Goal: Communication & Community: Answer question/provide support

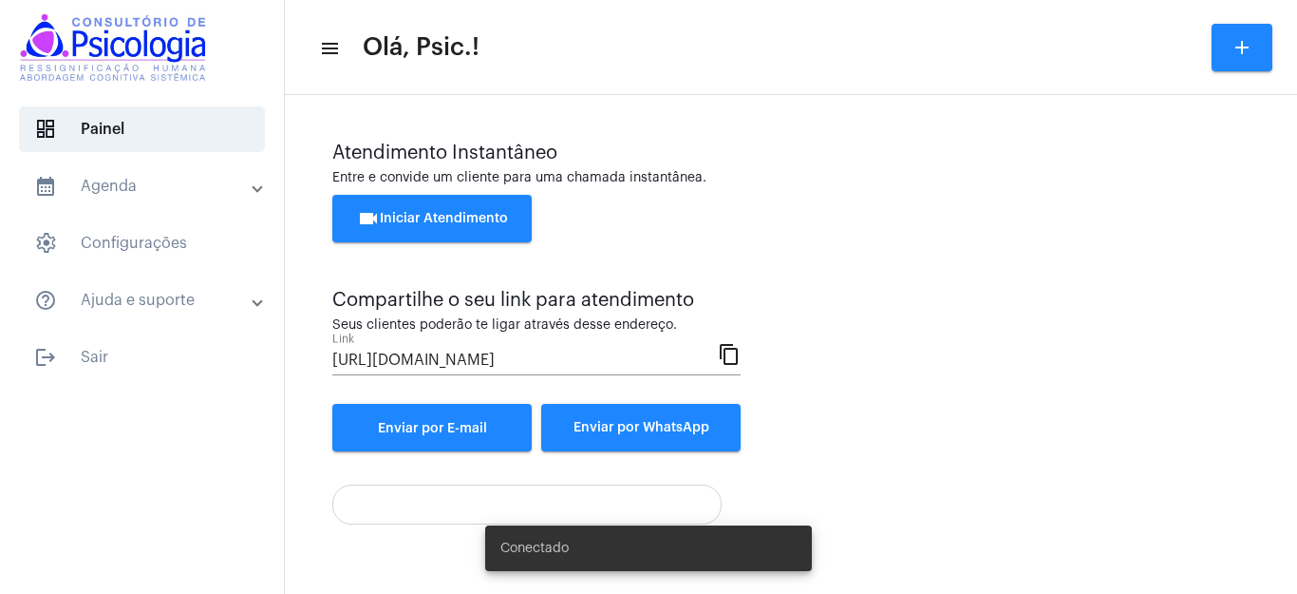
scroll to position [116, 0]
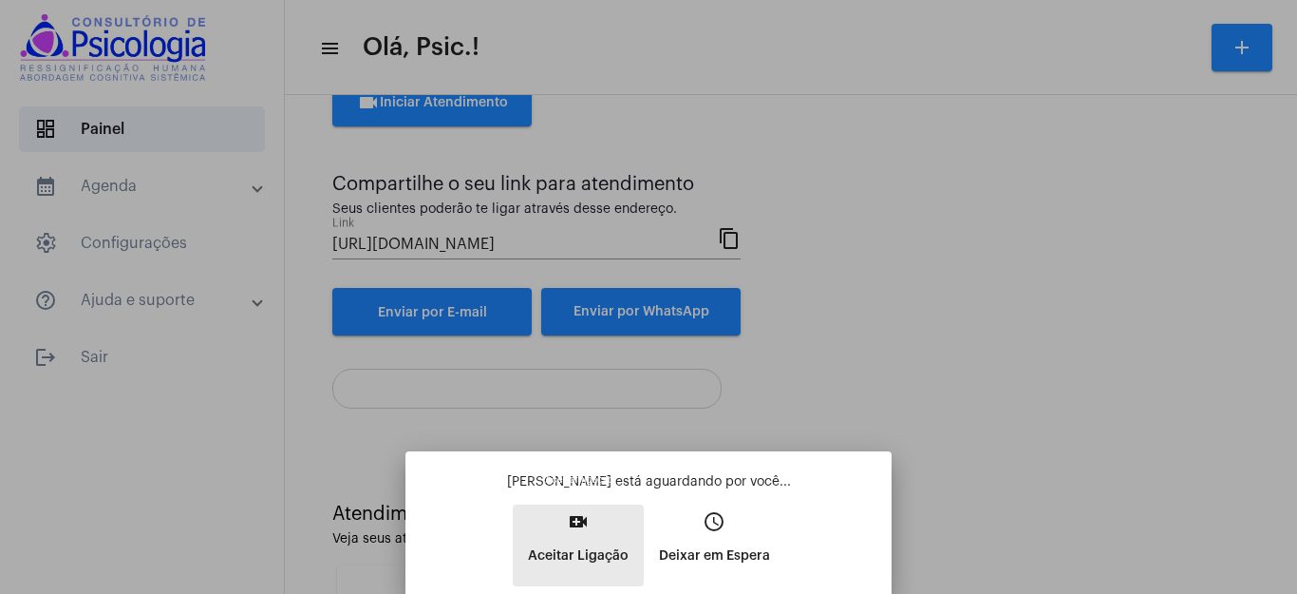
click at [579, 530] on mat-icon "video_call" at bounding box center [578, 521] width 23 height 23
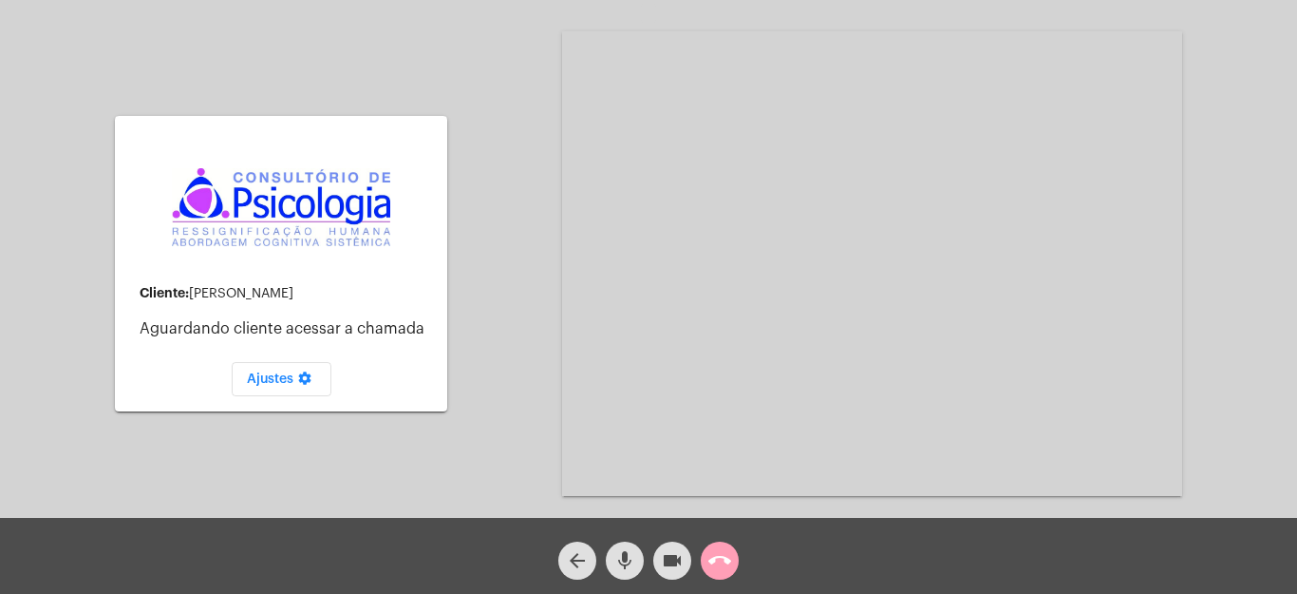
click at [717, 566] on mat-icon "call_end" at bounding box center [719, 560] width 23 height 23
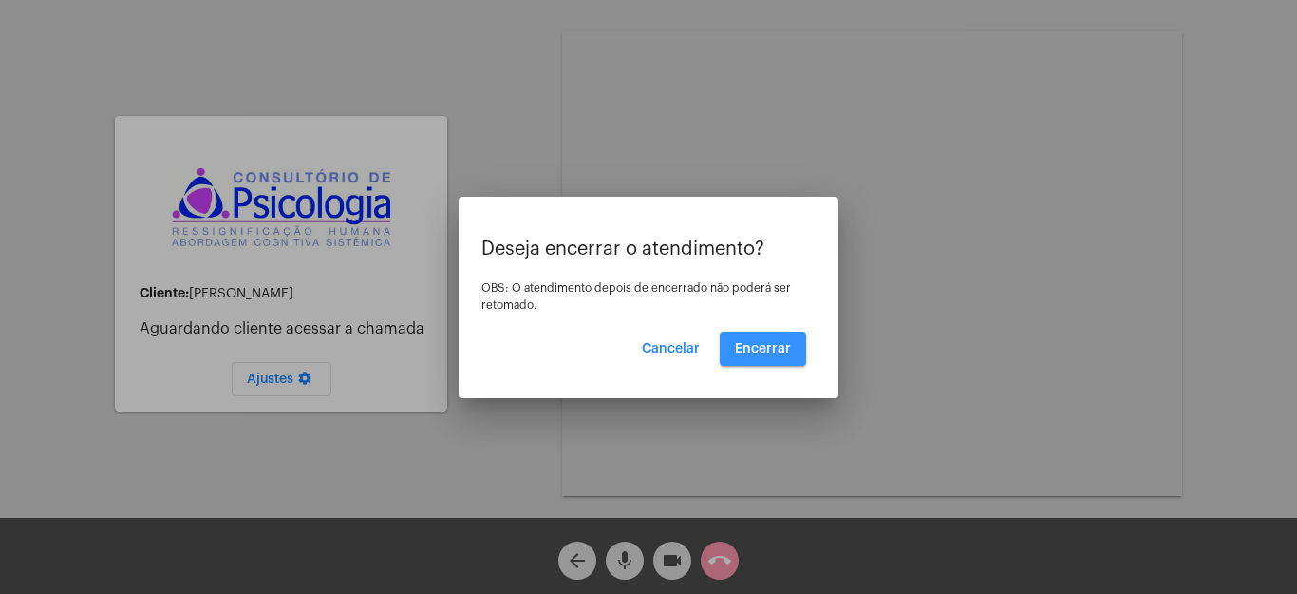
click at [783, 345] on span "Encerrar" at bounding box center [763, 348] width 56 height 13
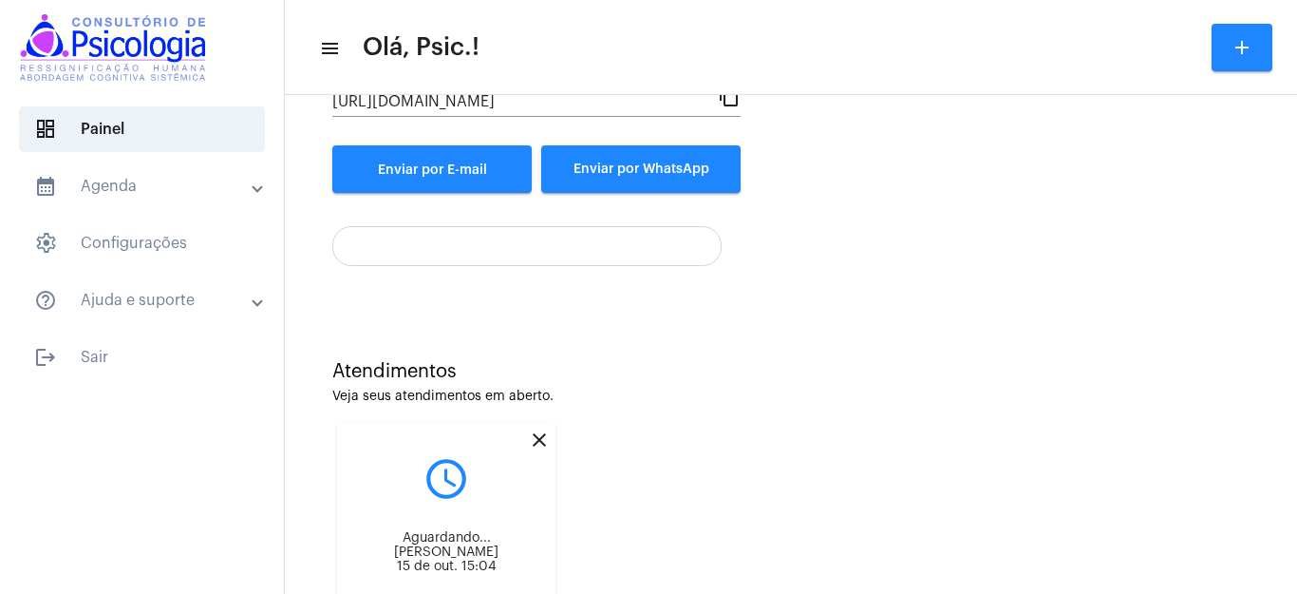
scroll to position [360, 0]
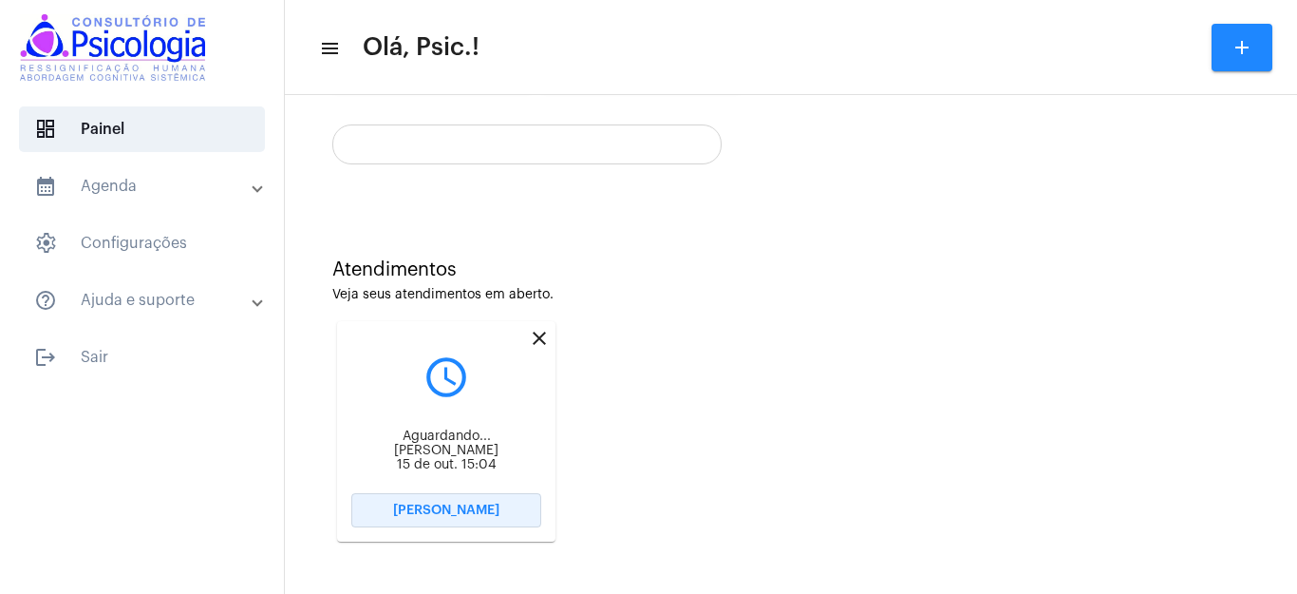
click at [435, 505] on span "[PERSON_NAME]" at bounding box center [446, 509] width 106 height 13
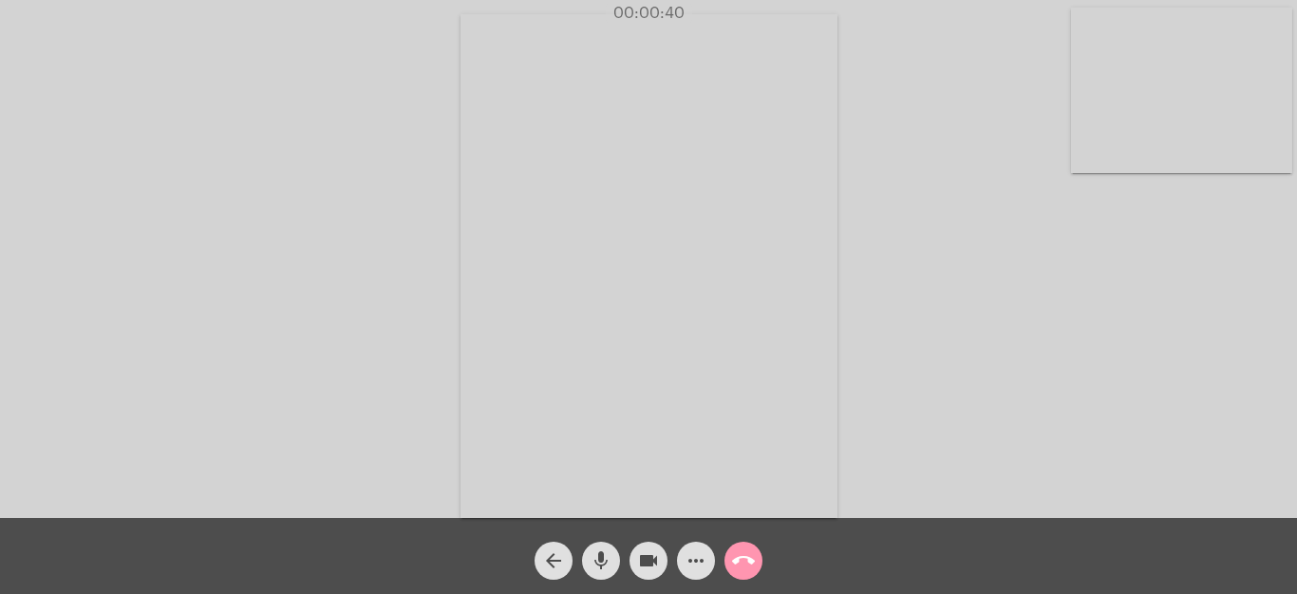
click at [1187, 233] on div "Acessando Câmera e Microfone..." at bounding box center [648, 264] width 1293 height 518
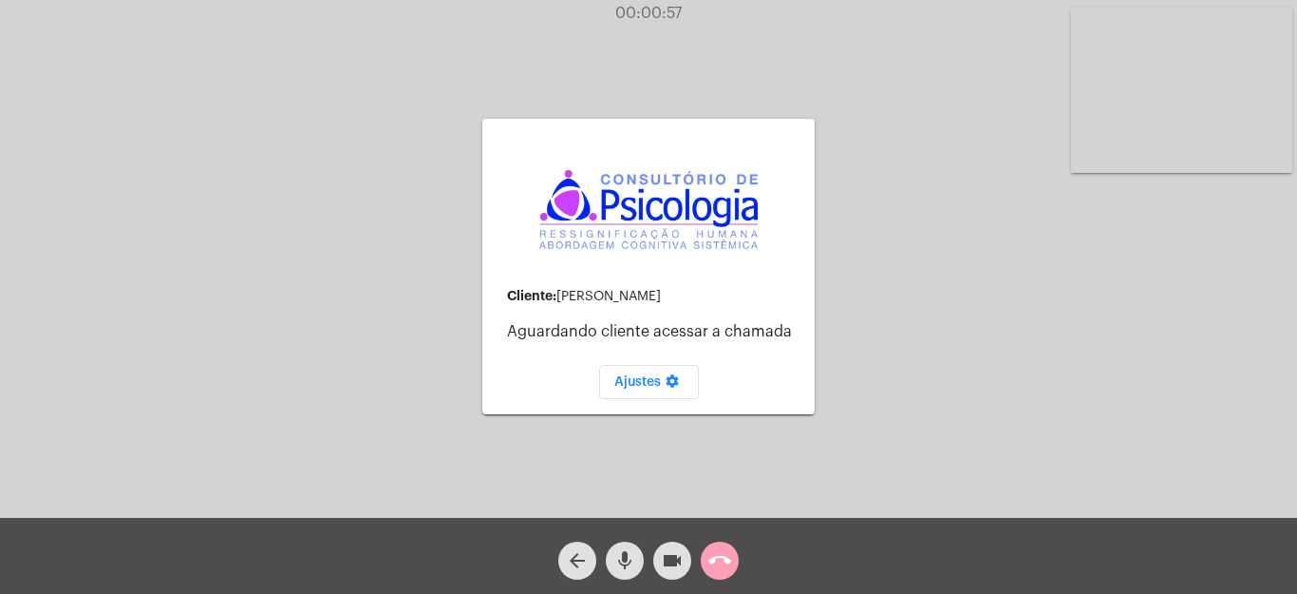
click at [738, 559] on button "call_end" at bounding box center [720, 560] width 38 height 38
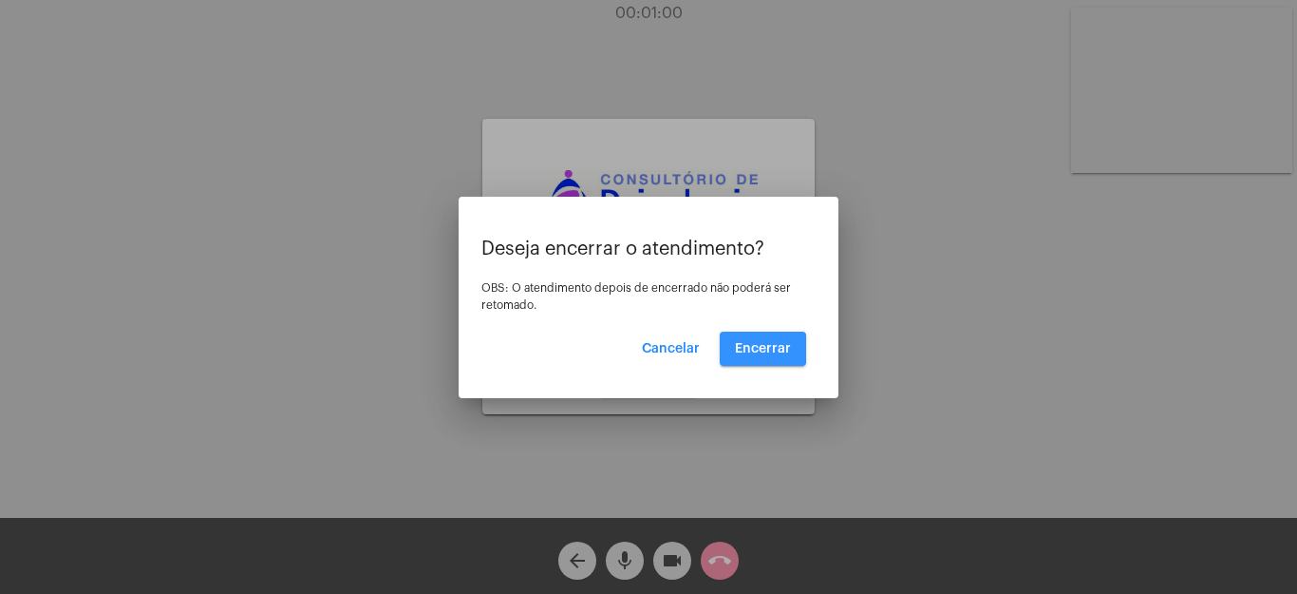
click at [768, 342] on span "Encerrar" at bounding box center [763, 348] width 56 height 13
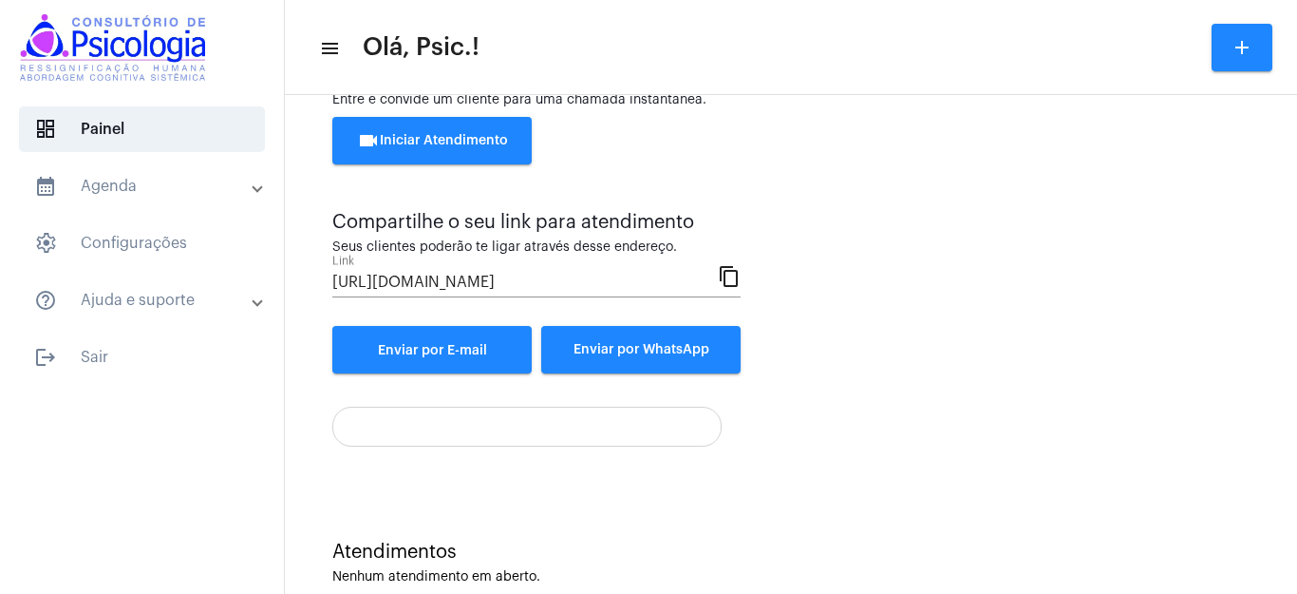
scroll to position [116, 0]
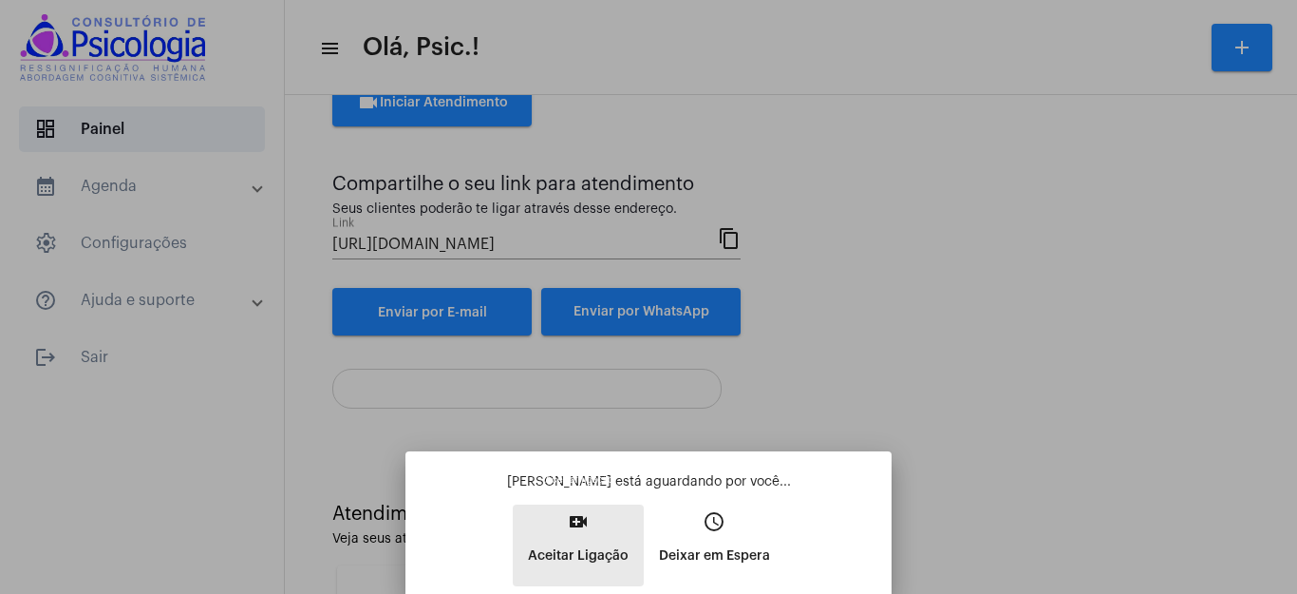
click at [582, 528] on mat-icon "video_call" at bounding box center [578, 521] width 23 height 23
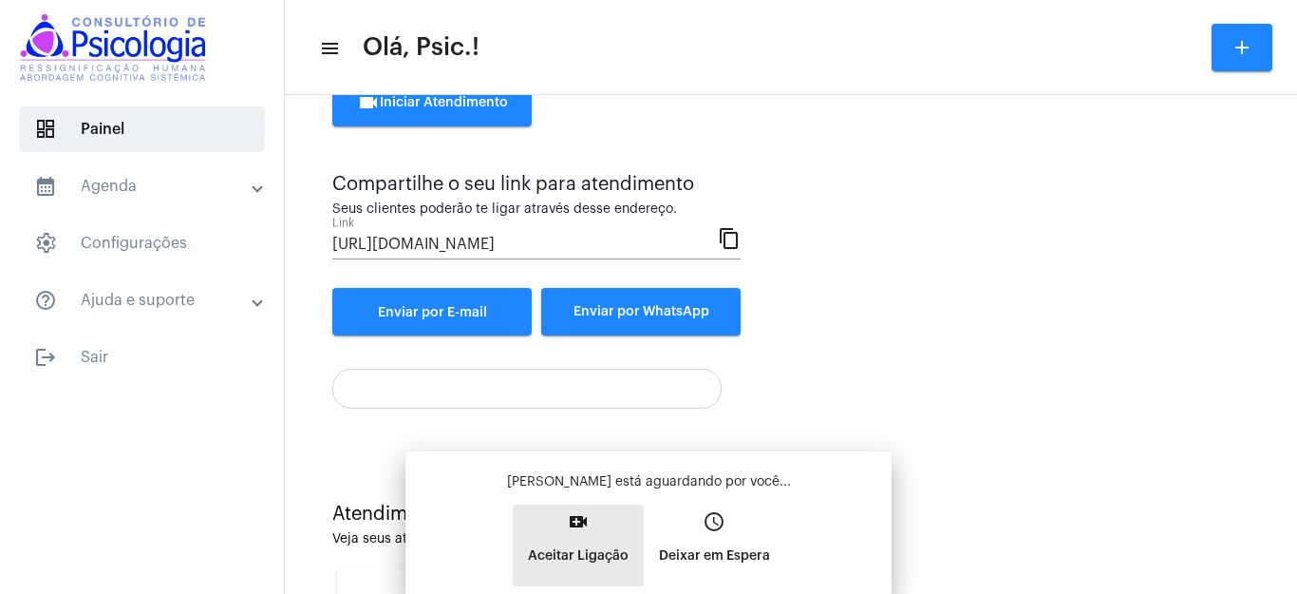
click at [582, 528] on div "[PERSON_NAME] está aguardando por você... video_call Aceitar Ligação access_tim…" at bounding box center [649, 529] width 456 height 114
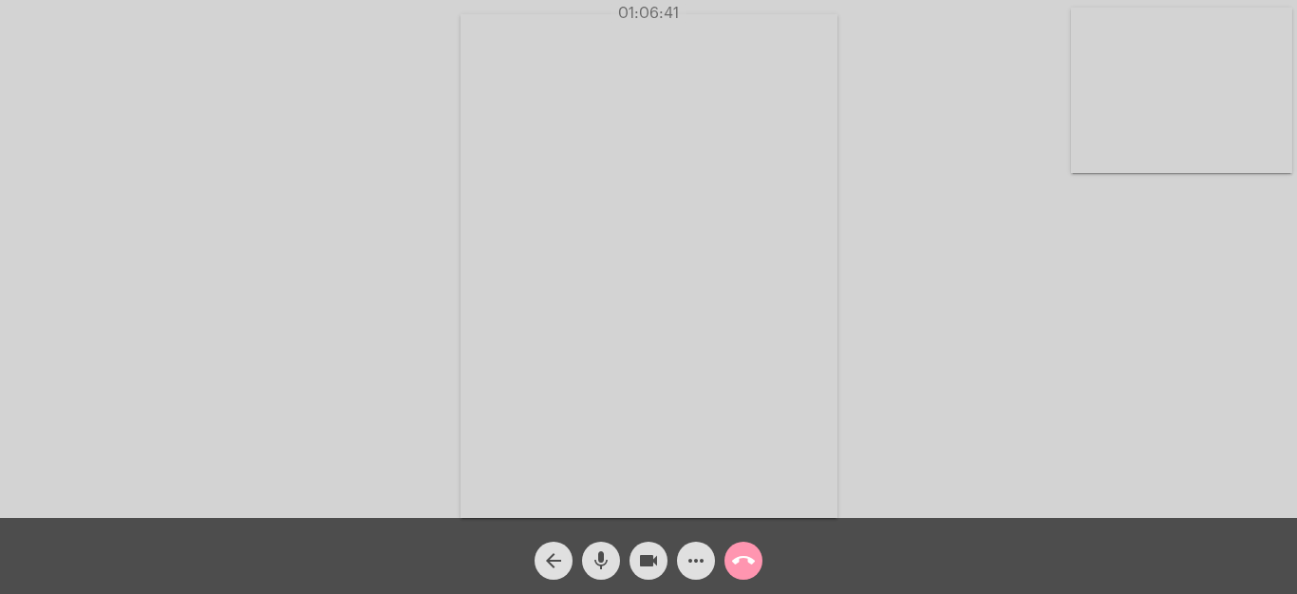
click at [735, 554] on mat-icon "call_end" at bounding box center [743, 560] width 23 height 23
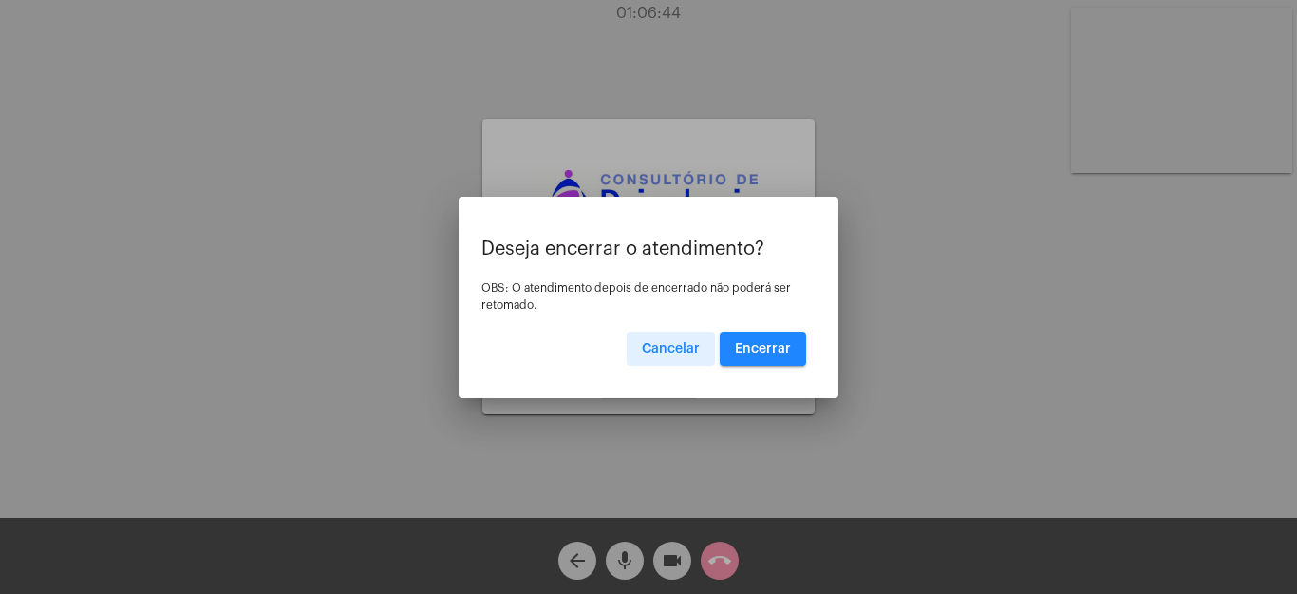
click at [769, 342] on span "Encerrar" at bounding box center [763, 348] width 56 height 13
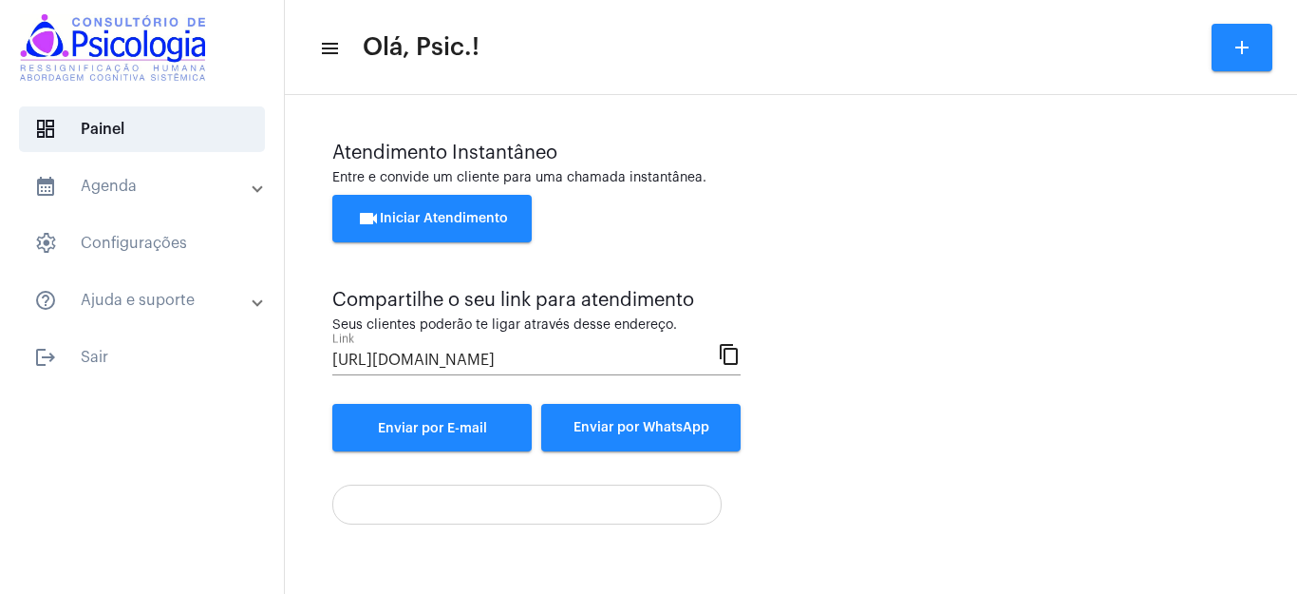
scroll to position [116, 0]
